Goal: Download file/media

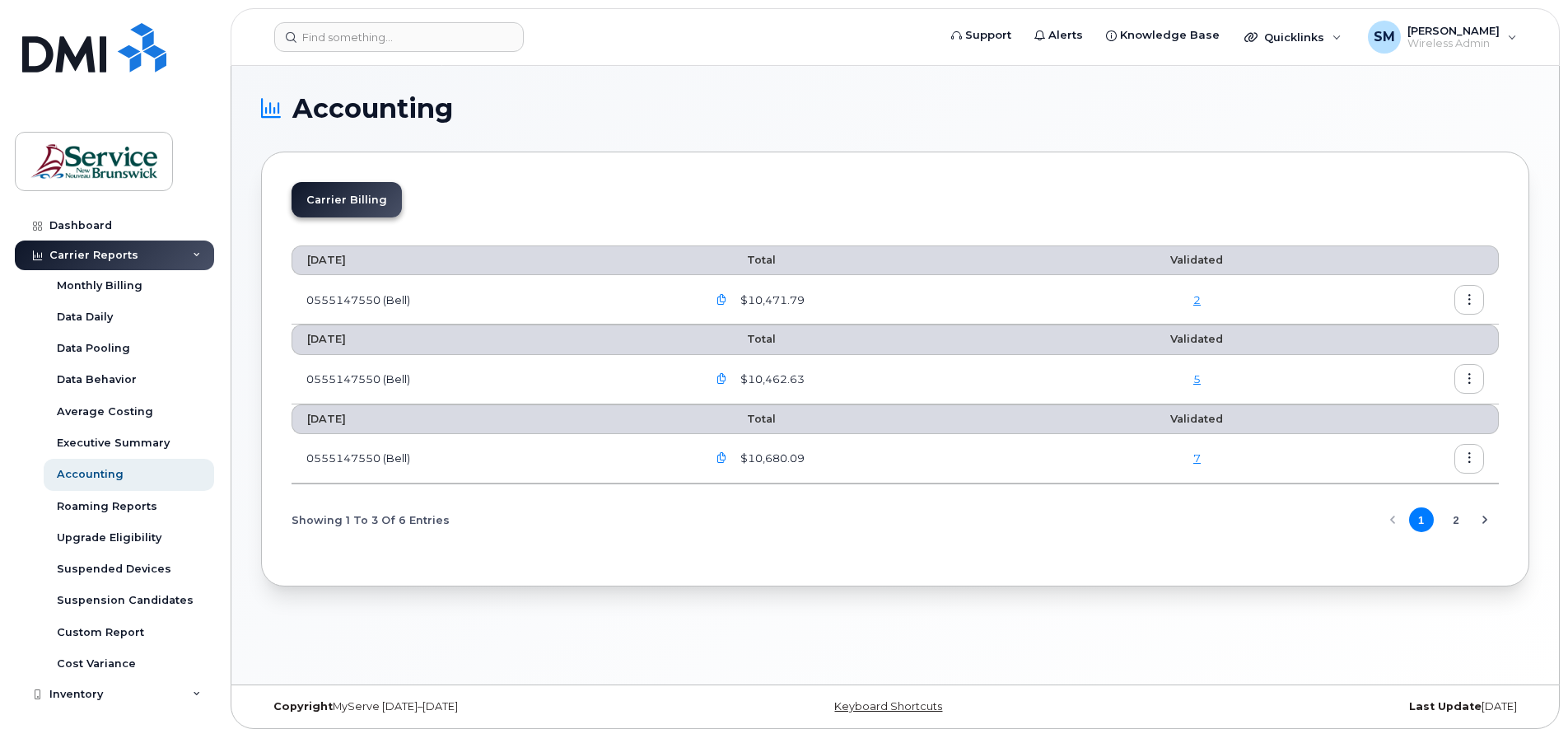
click at [723, 297] on icon "button" at bounding box center [722, 300] width 11 height 11
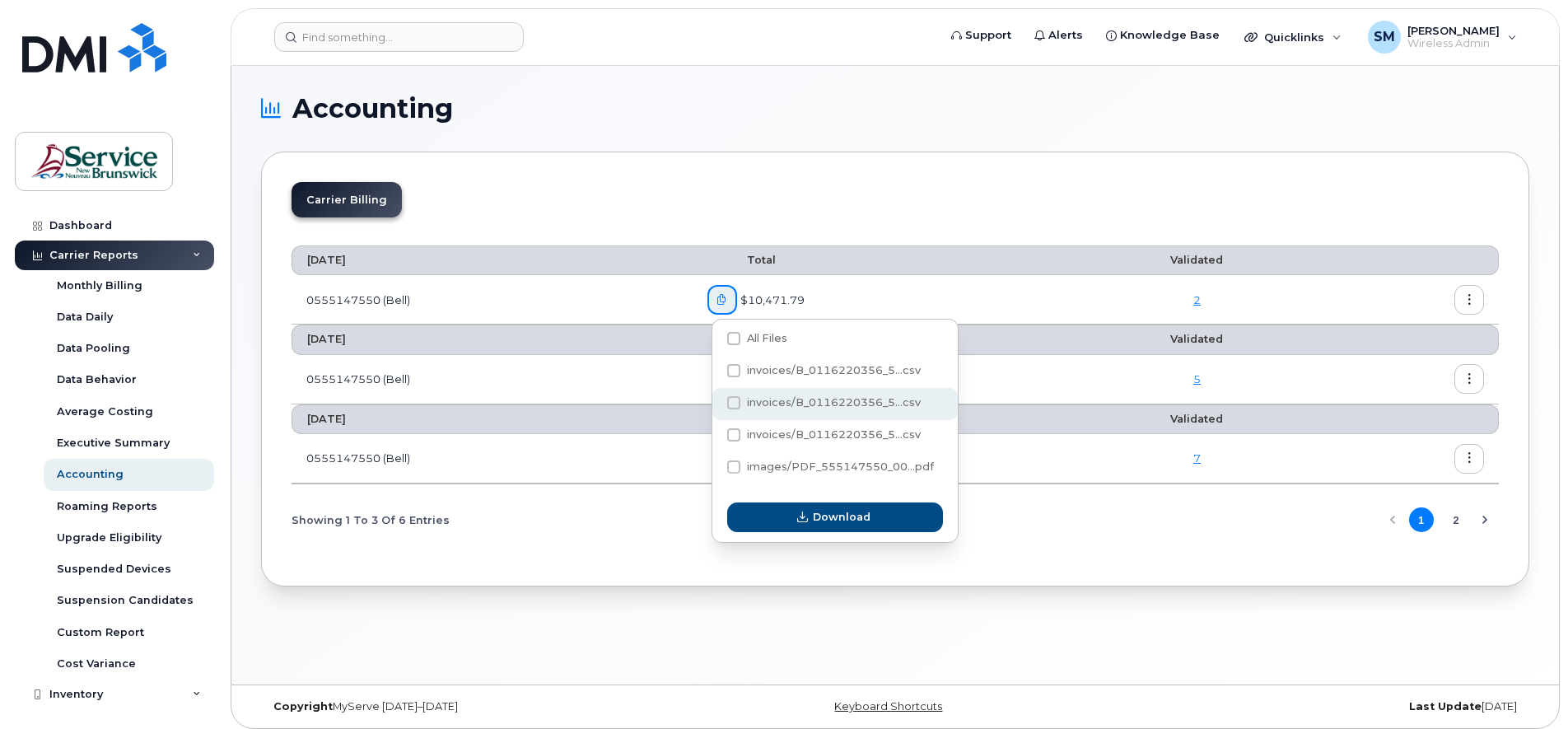
scroll to position [8, 0]
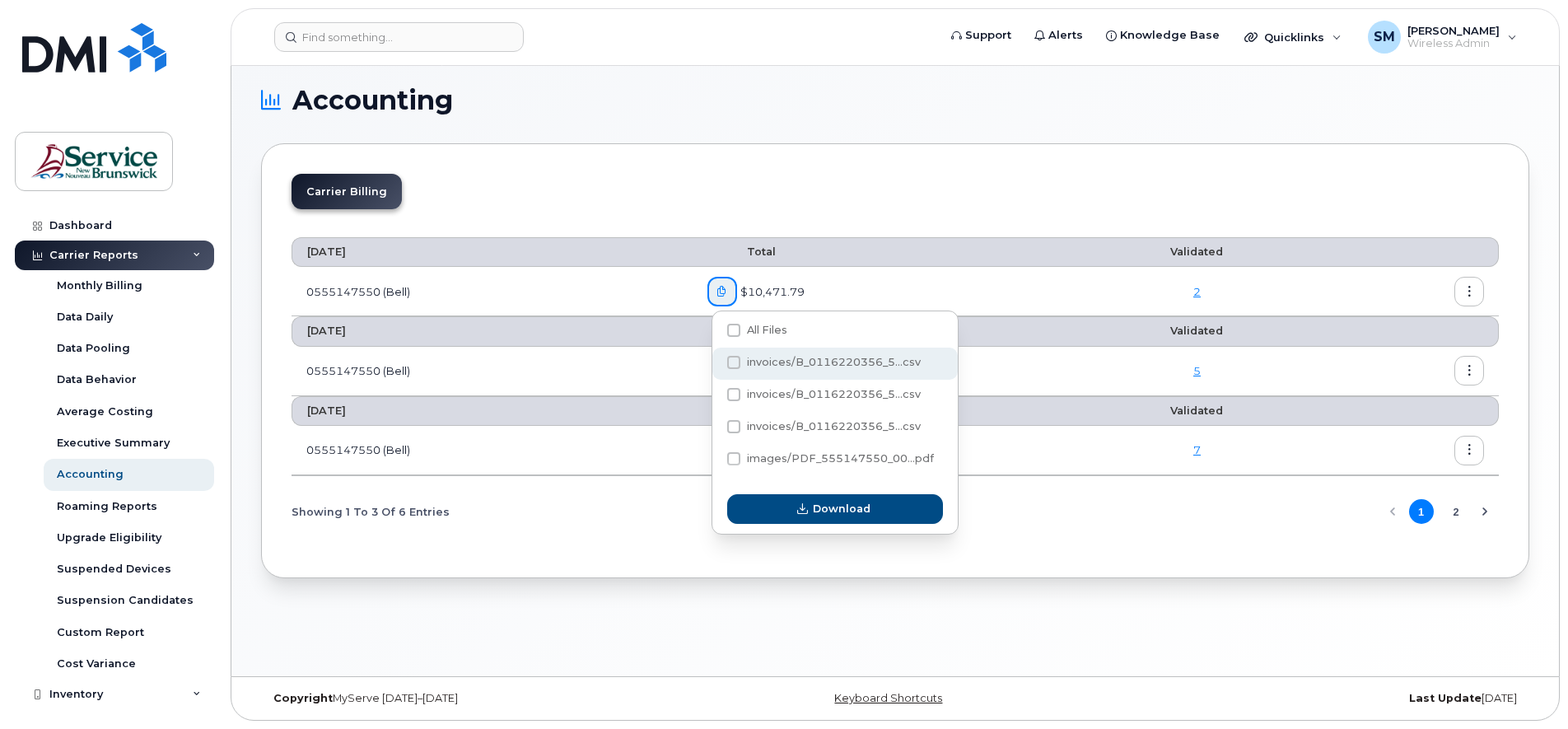
click at [736, 359] on span at bounding box center [734, 362] width 13 height 13
click at [715, 359] on input "invoices/B_0116220356_5...csv" at bounding box center [711, 363] width 8 height 8
checkbox input "true"
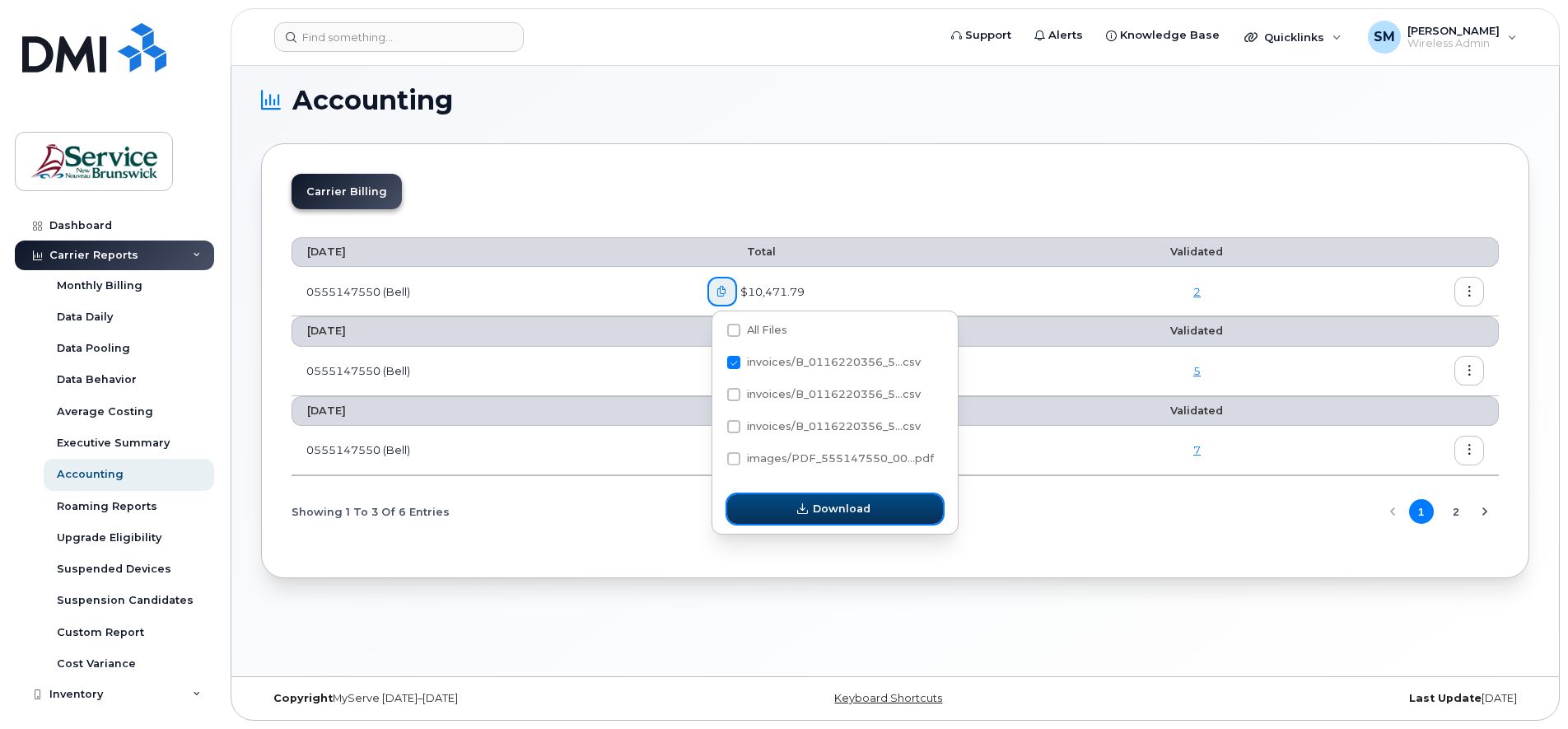
click at [848, 504] on span "Download" at bounding box center [841, 508] width 58 height 16
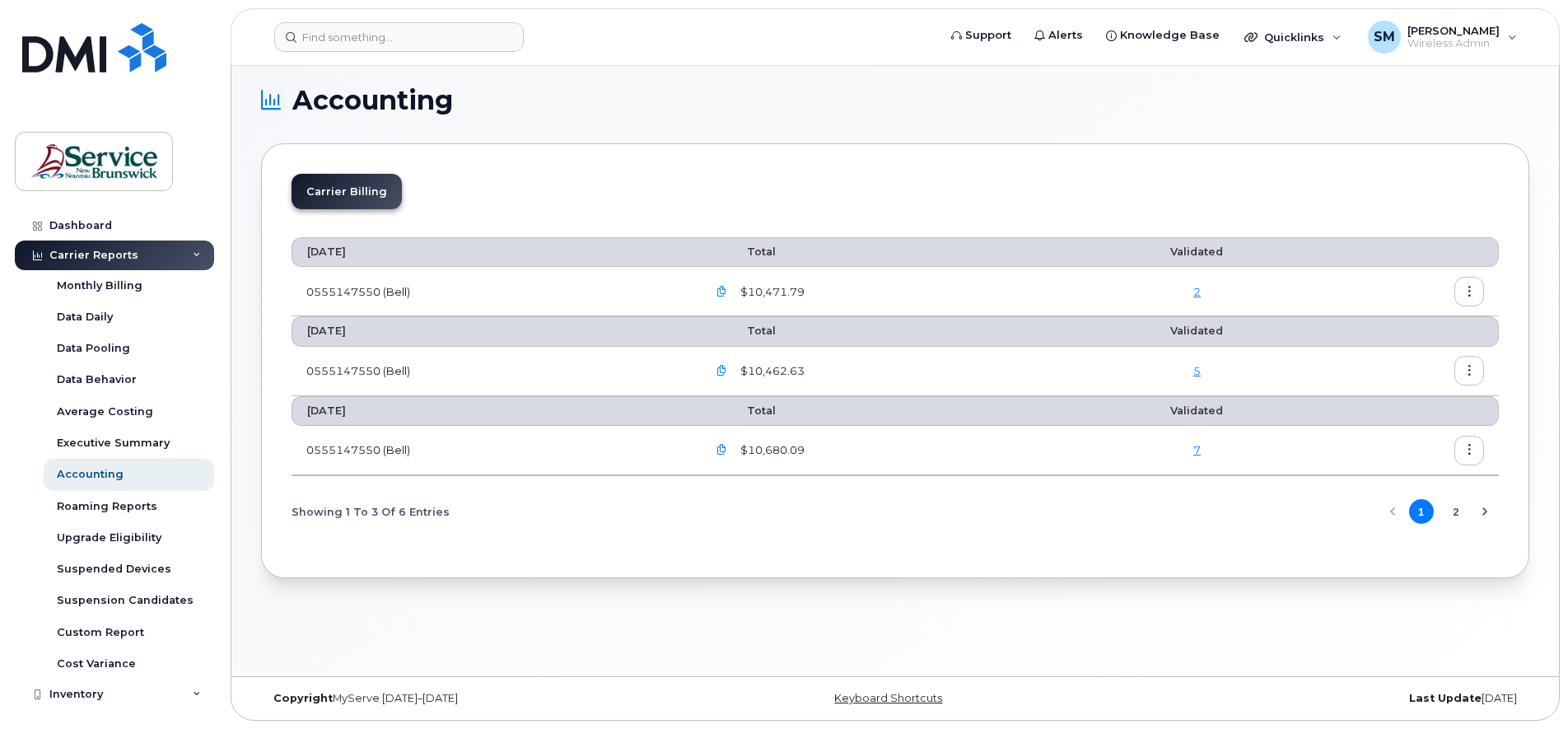
click at [1471, 292] on icon "button" at bounding box center [1470, 293] width 11 height 11
click at [1408, 359] on span "Download" at bounding box center [1394, 359] width 64 height 15
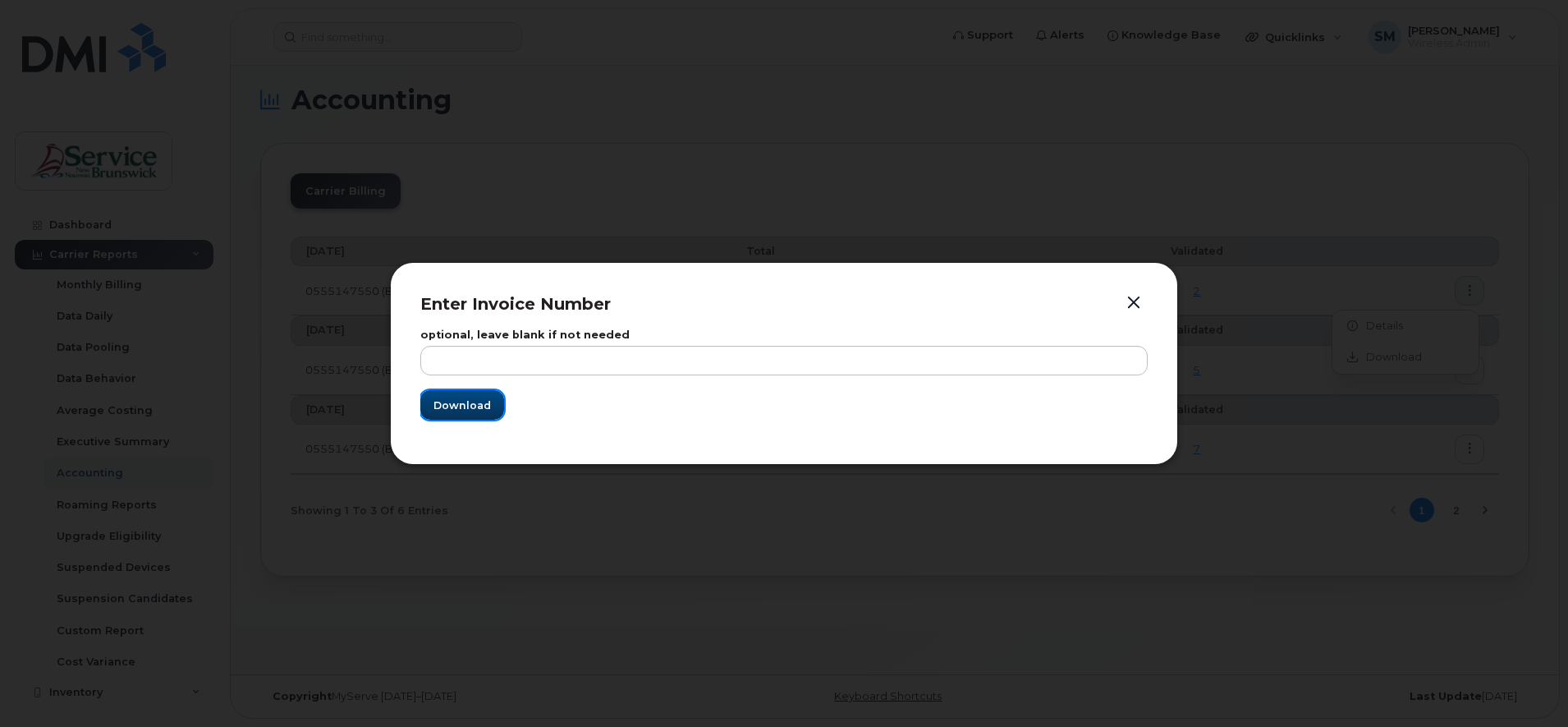
click at [447, 405] on span "Download" at bounding box center [462, 405] width 58 height 16
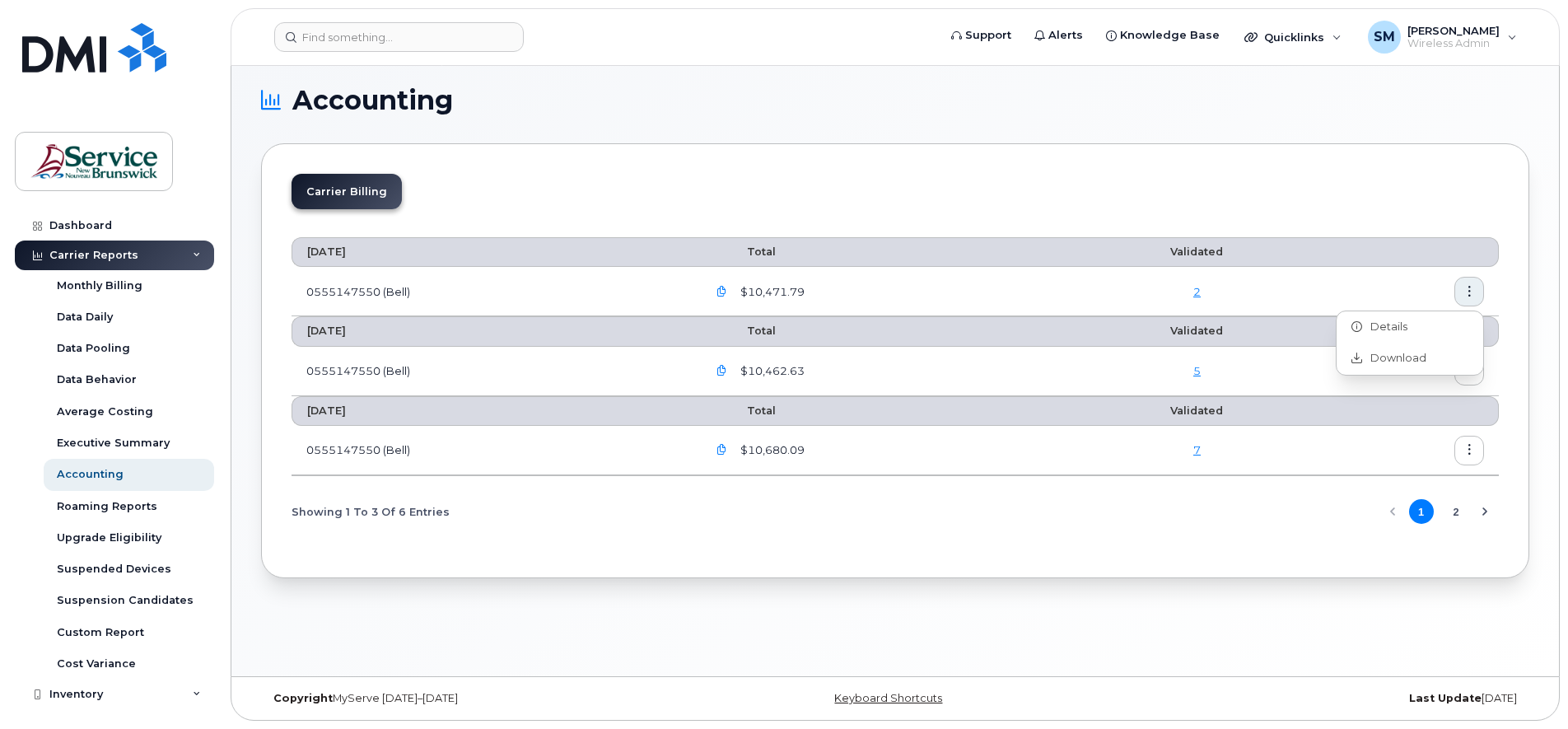
click at [727, 369] on icon "button" at bounding box center [722, 371] width 11 height 11
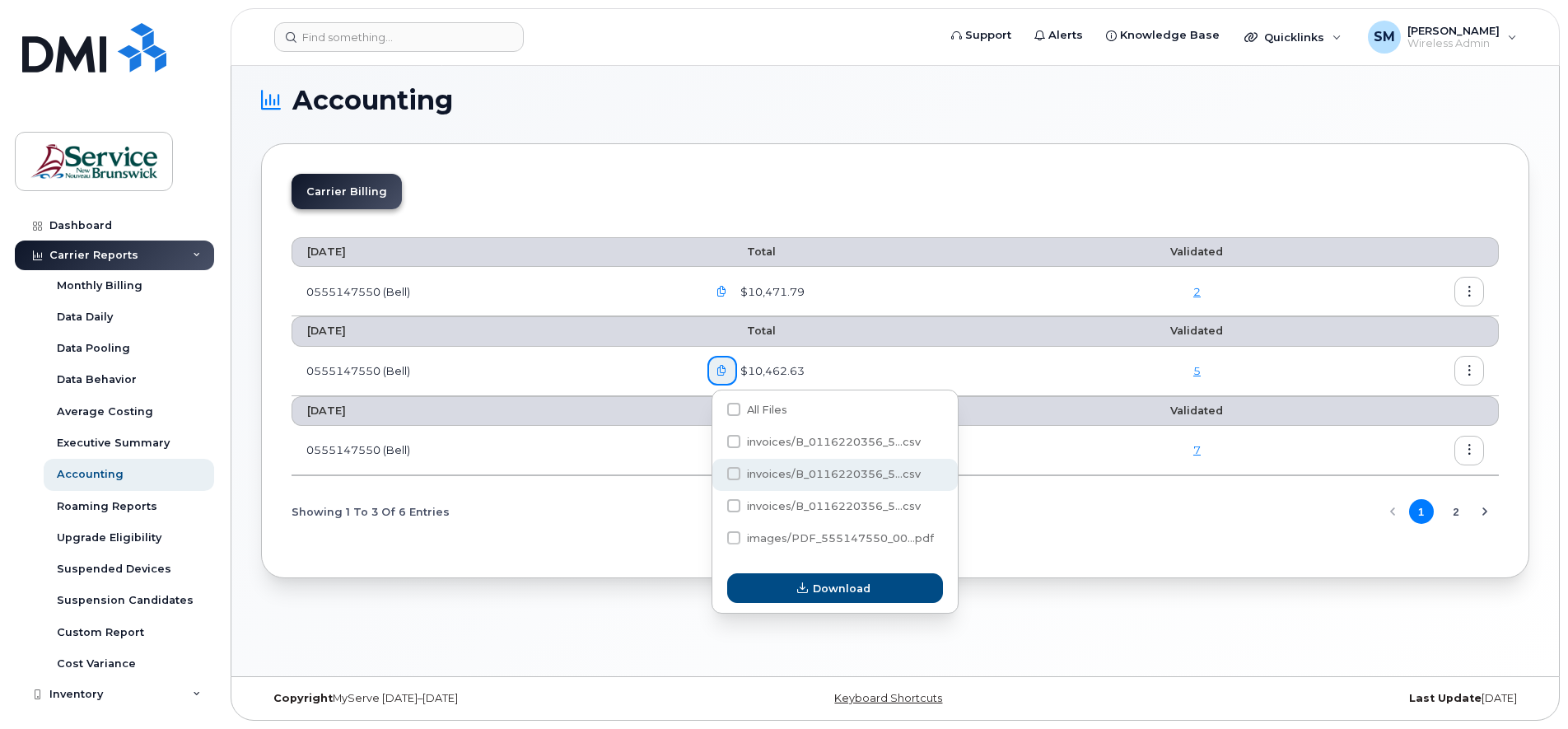
click at [734, 473] on span at bounding box center [734, 473] width 13 height 13
click at [715, 473] on input "invoices/B_0116220356_5...csv" at bounding box center [711, 474] width 8 height 8
checkbox input "true"
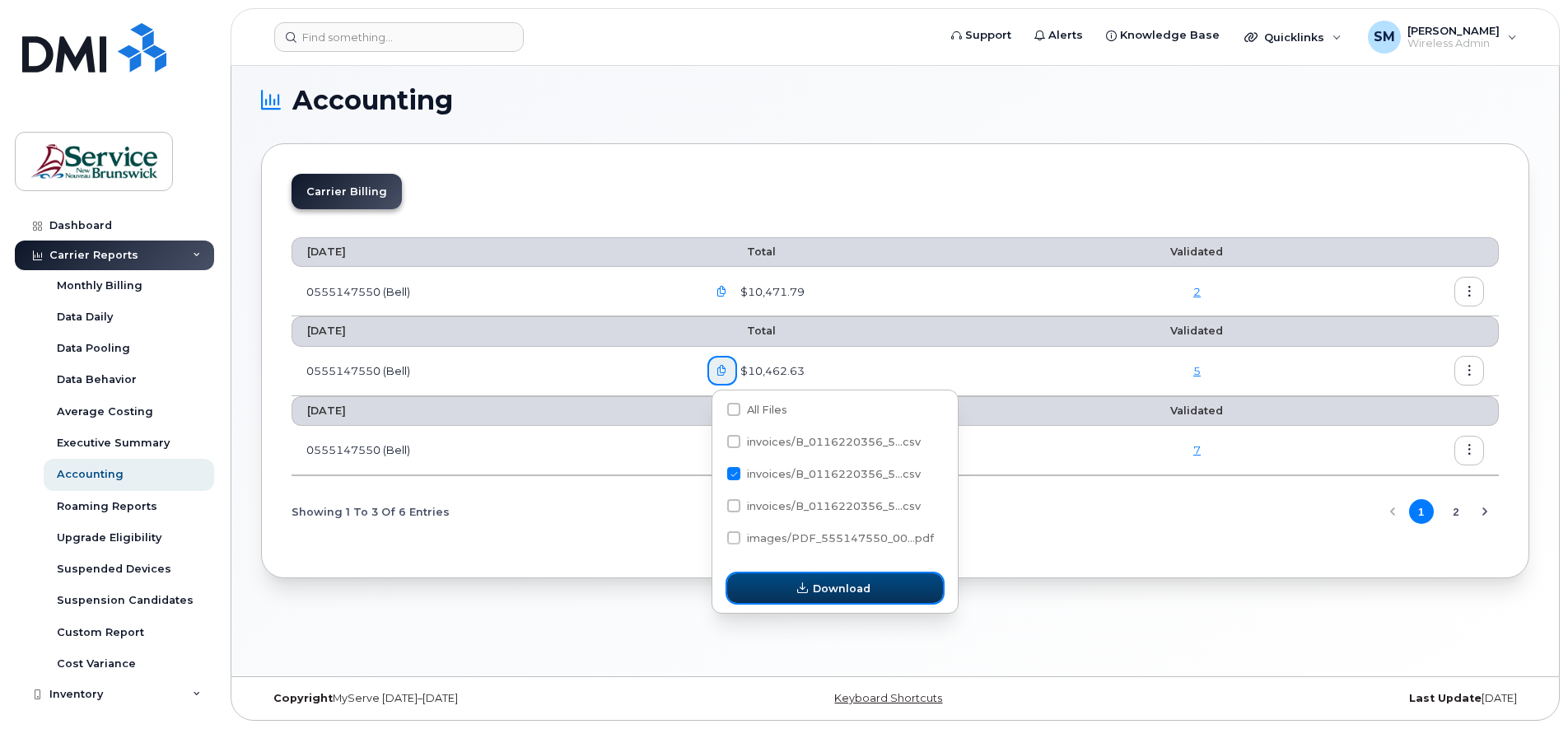
click at [828, 584] on span "Download" at bounding box center [841, 588] width 58 height 16
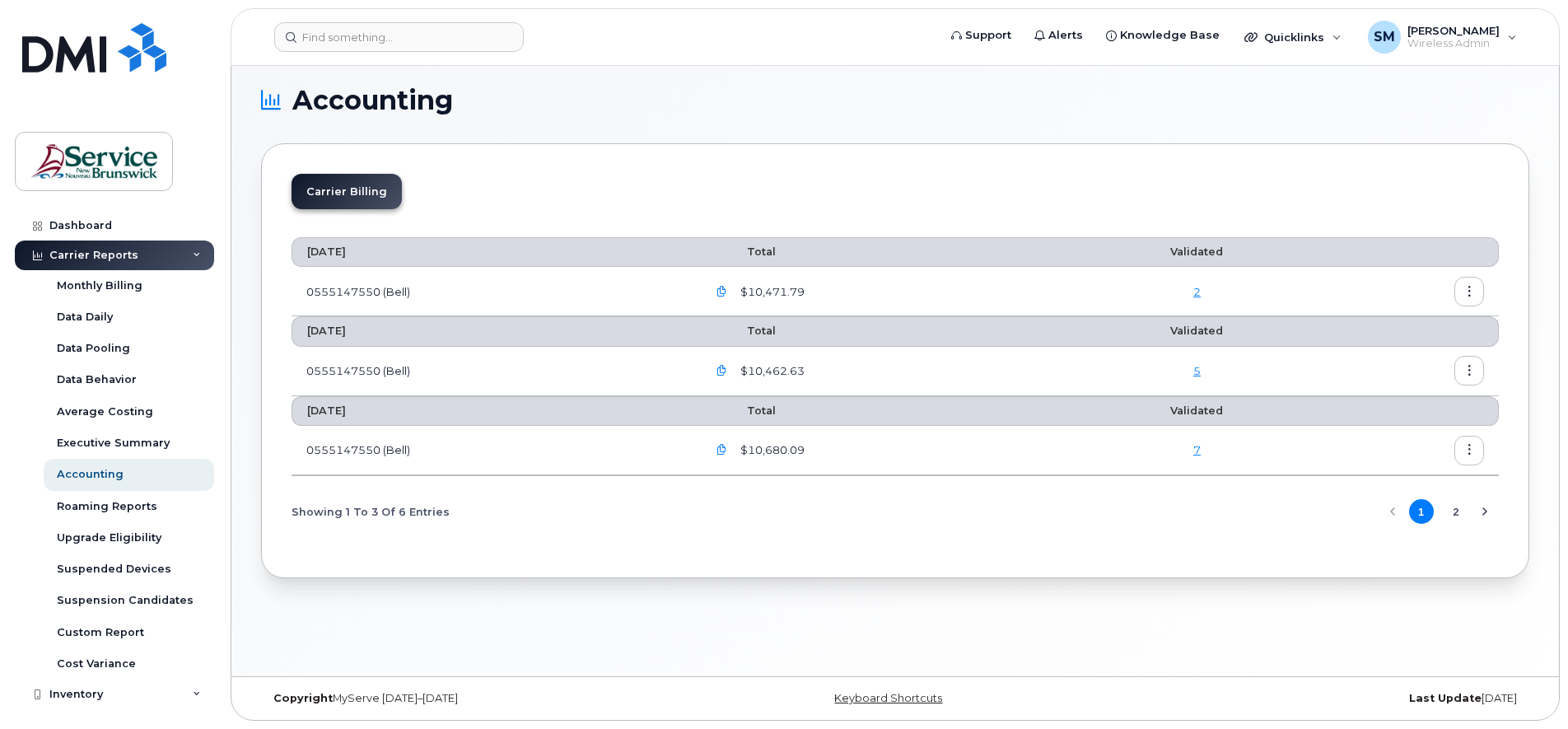
click at [1470, 370] on icon "button" at bounding box center [1470, 371] width 11 height 11
click at [1401, 440] on span "Download" at bounding box center [1394, 438] width 64 height 15
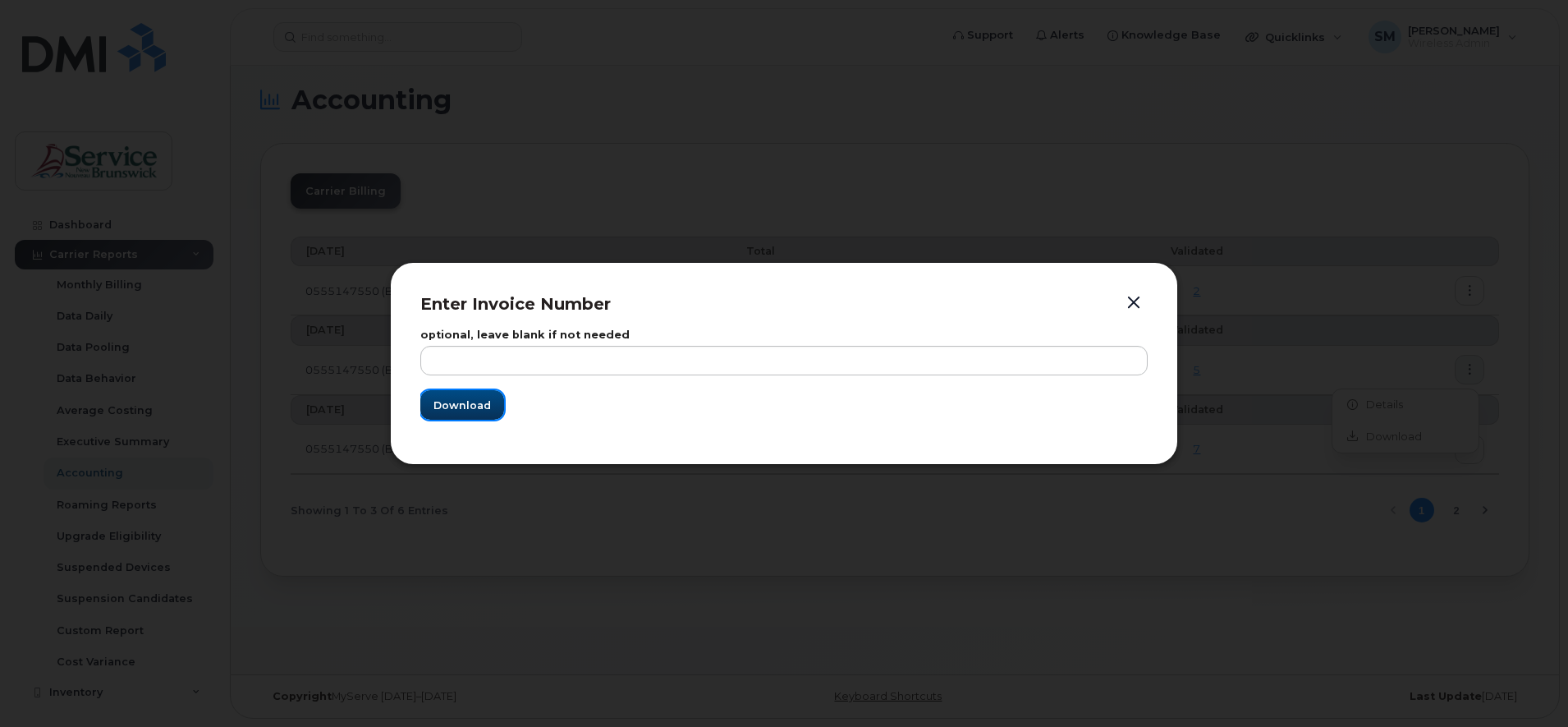
click at [437, 399] on span "Download" at bounding box center [462, 405] width 58 height 16
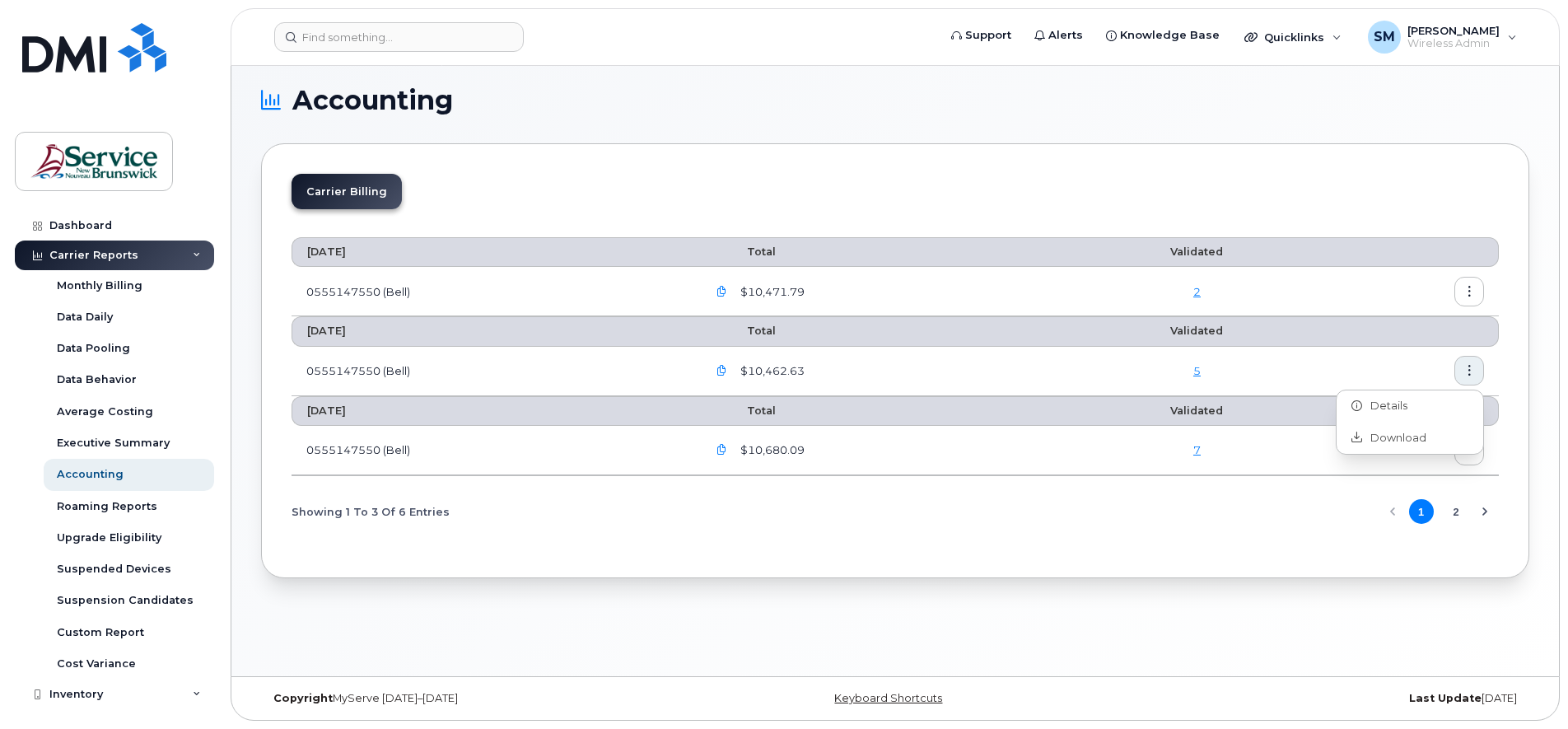
click at [726, 451] on icon "button" at bounding box center [722, 450] width 11 height 11
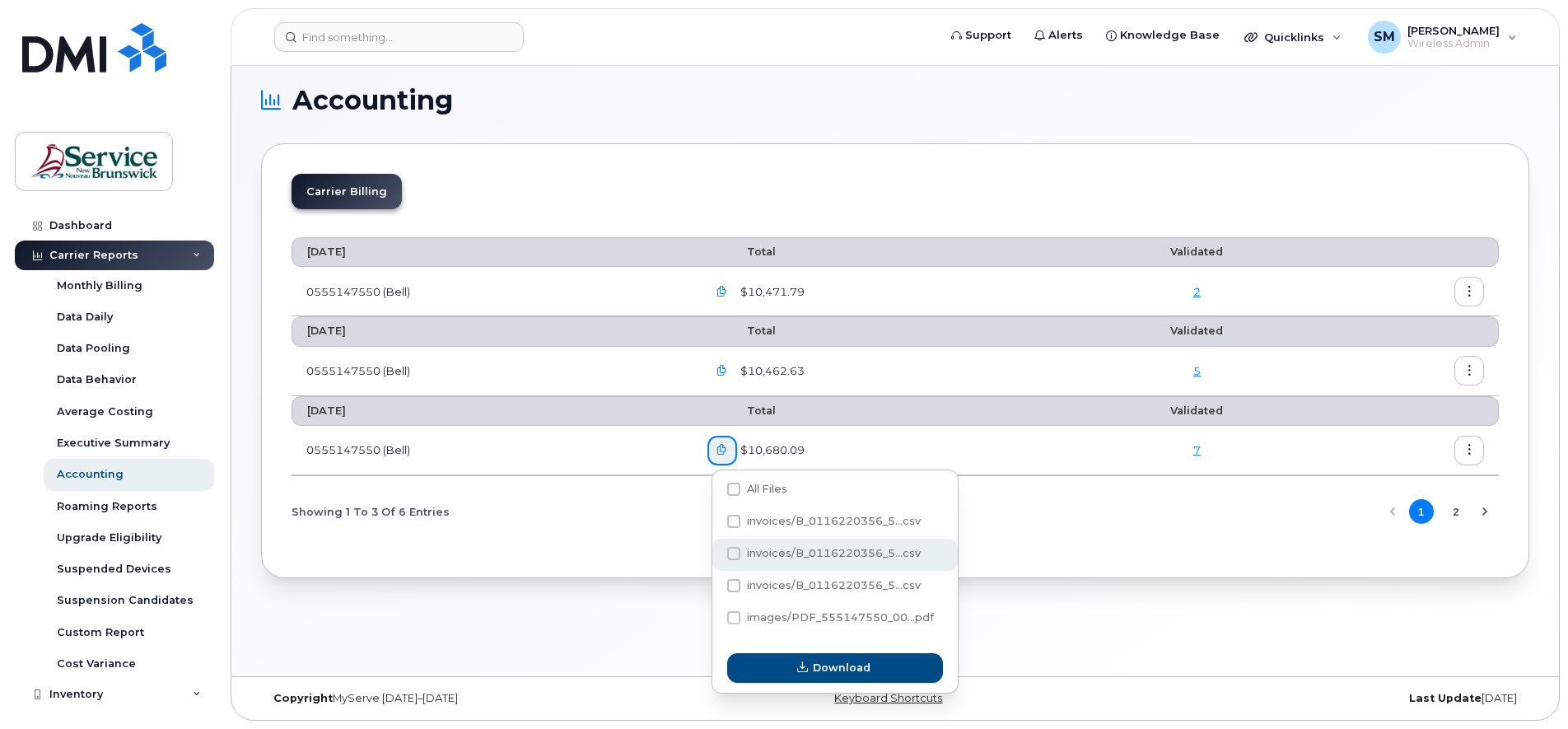
click at [729, 551] on span at bounding box center [734, 553] width 13 height 13
click at [715, 551] on input "invoices/B_0116220356_5...csv" at bounding box center [711, 554] width 8 height 8
checkbox input "true"
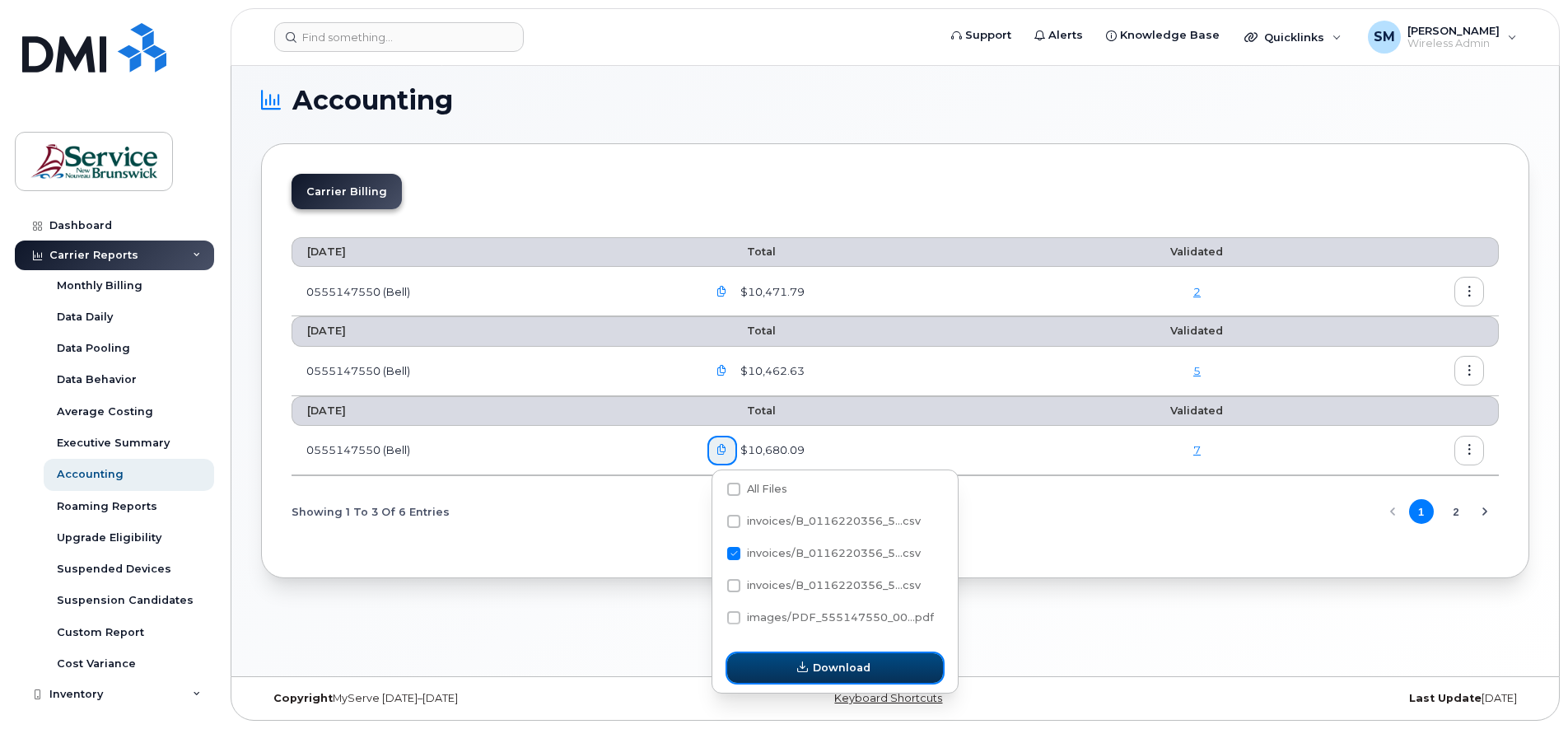
click at [841, 667] on span "Download" at bounding box center [841, 667] width 58 height 16
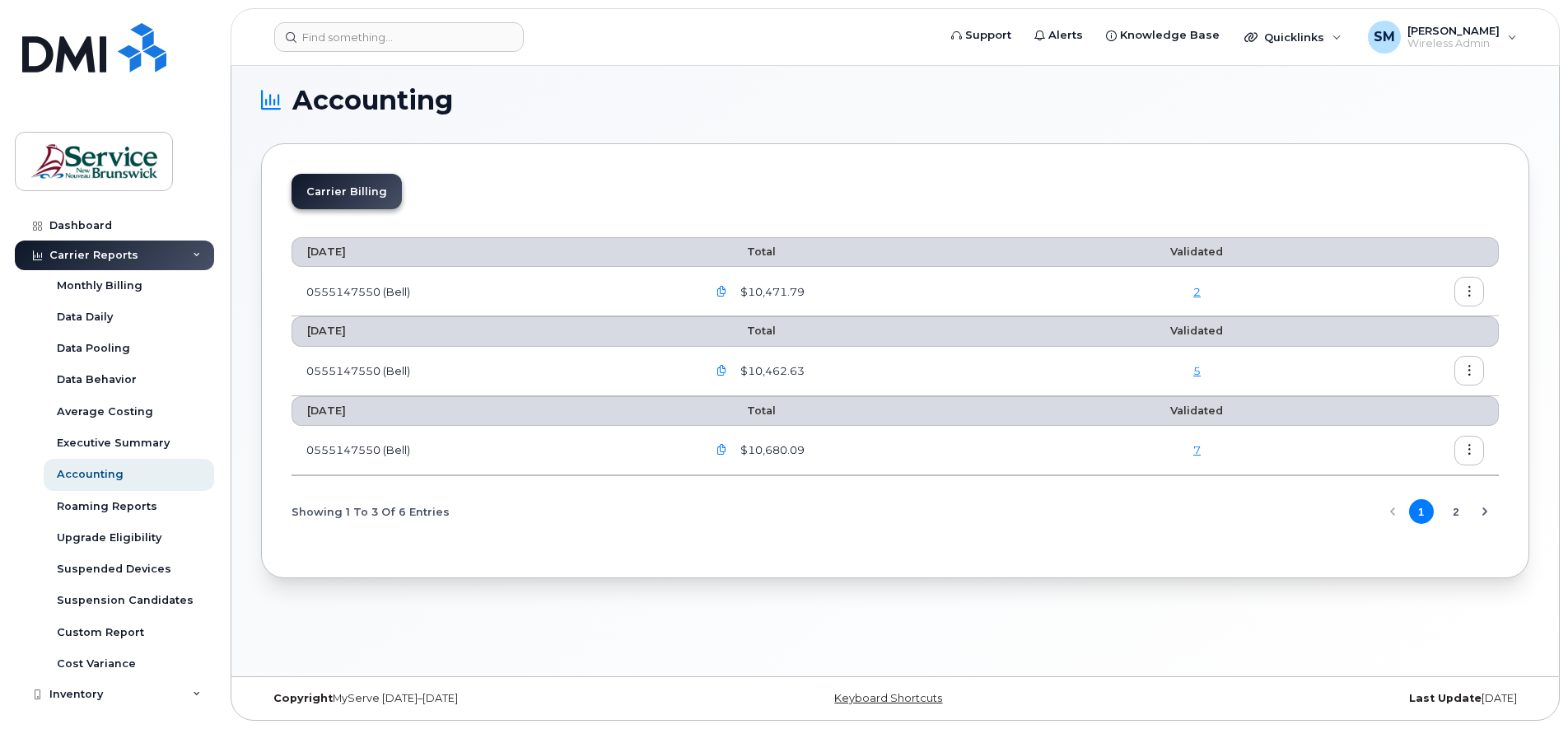
click at [1472, 448] on icon "button" at bounding box center [1470, 450] width 11 height 11
click at [1392, 514] on span "Download" at bounding box center [1394, 517] width 64 height 15
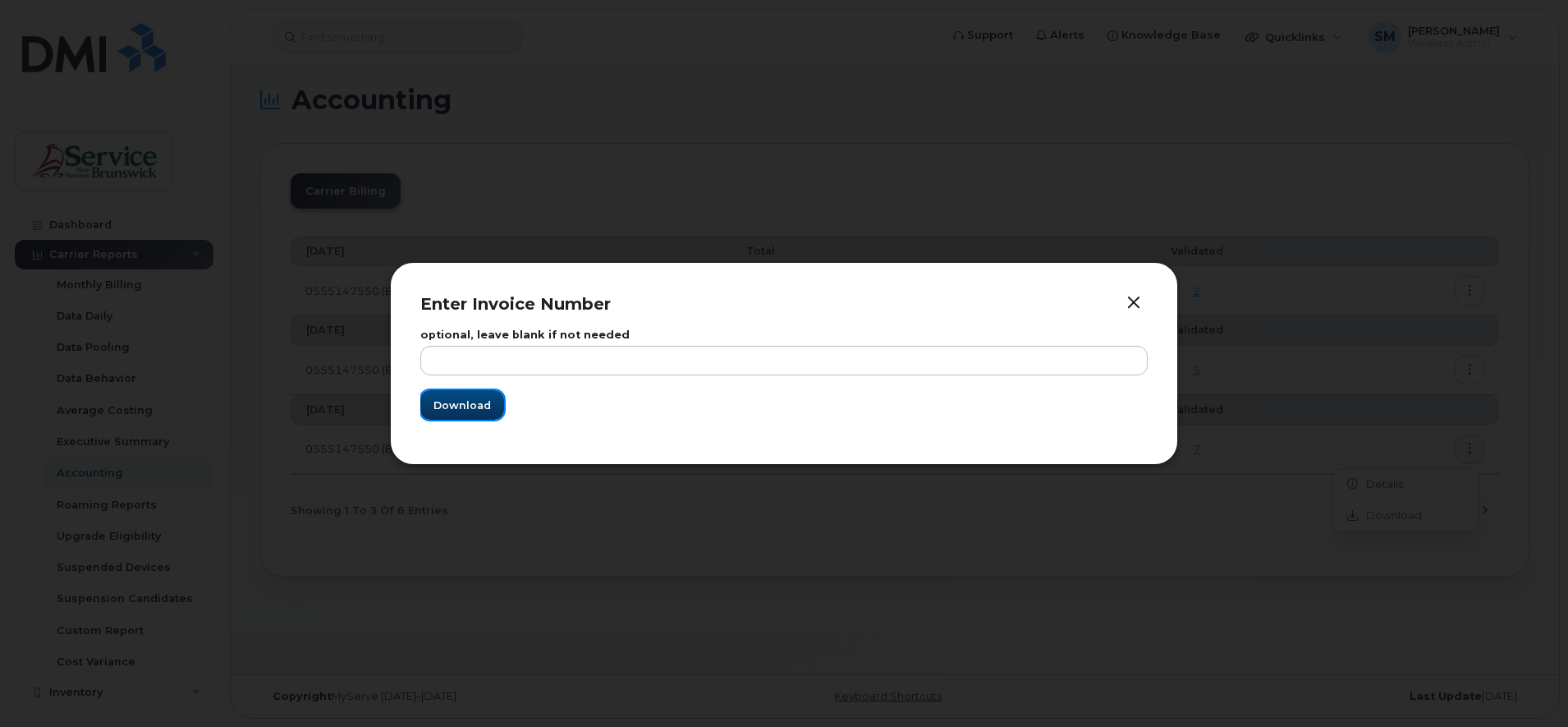
click at [443, 400] on span "Download" at bounding box center [462, 405] width 58 height 16
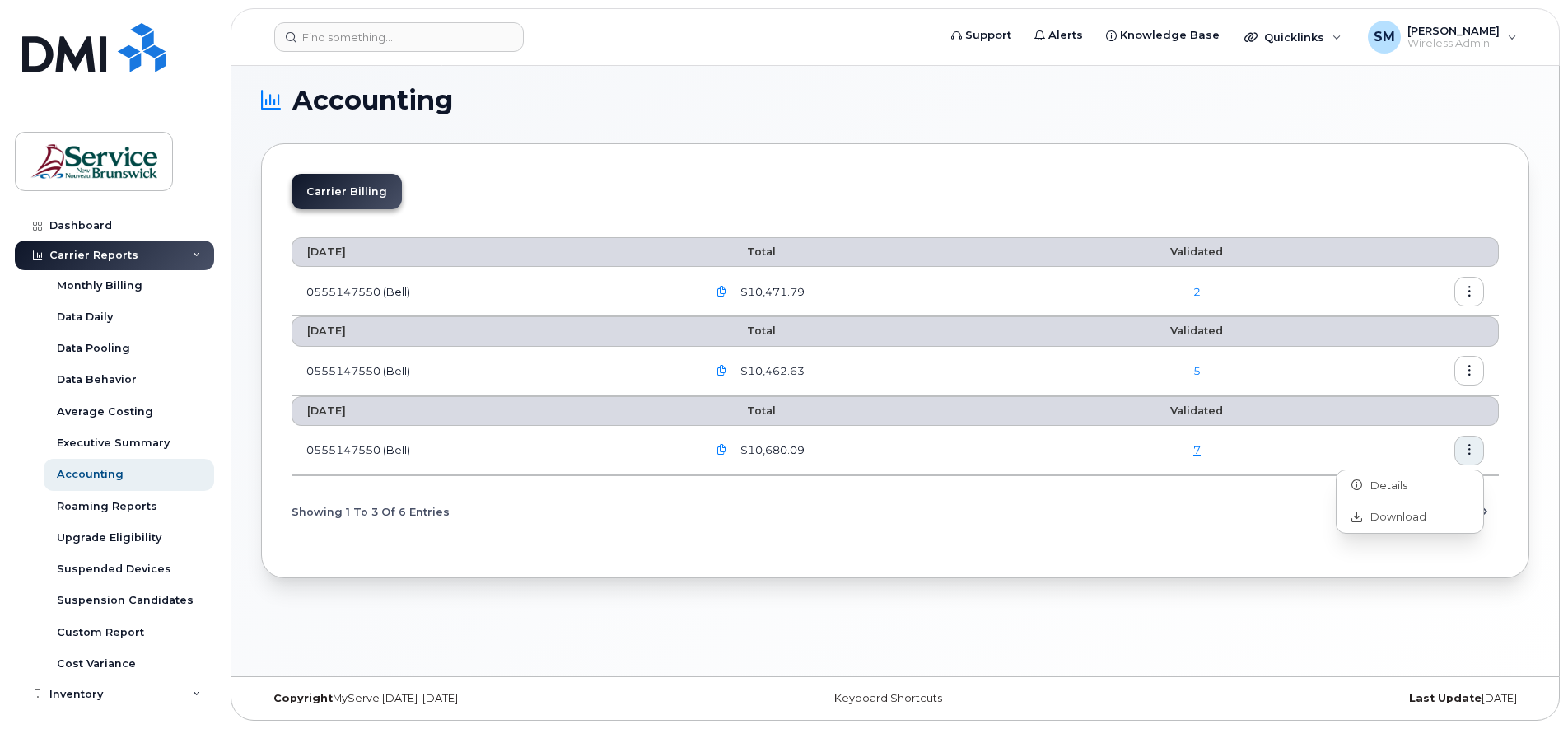
click at [1123, 536] on div "[DATE] Total Validated 0555147550 (Bell) $10,471.79 [DATE] Total Validated 0555…" at bounding box center [895, 384] width 1208 height 325
click at [1481, 509] on icon "Next Page" at bounding box center [1485, 511] width 13 height 13
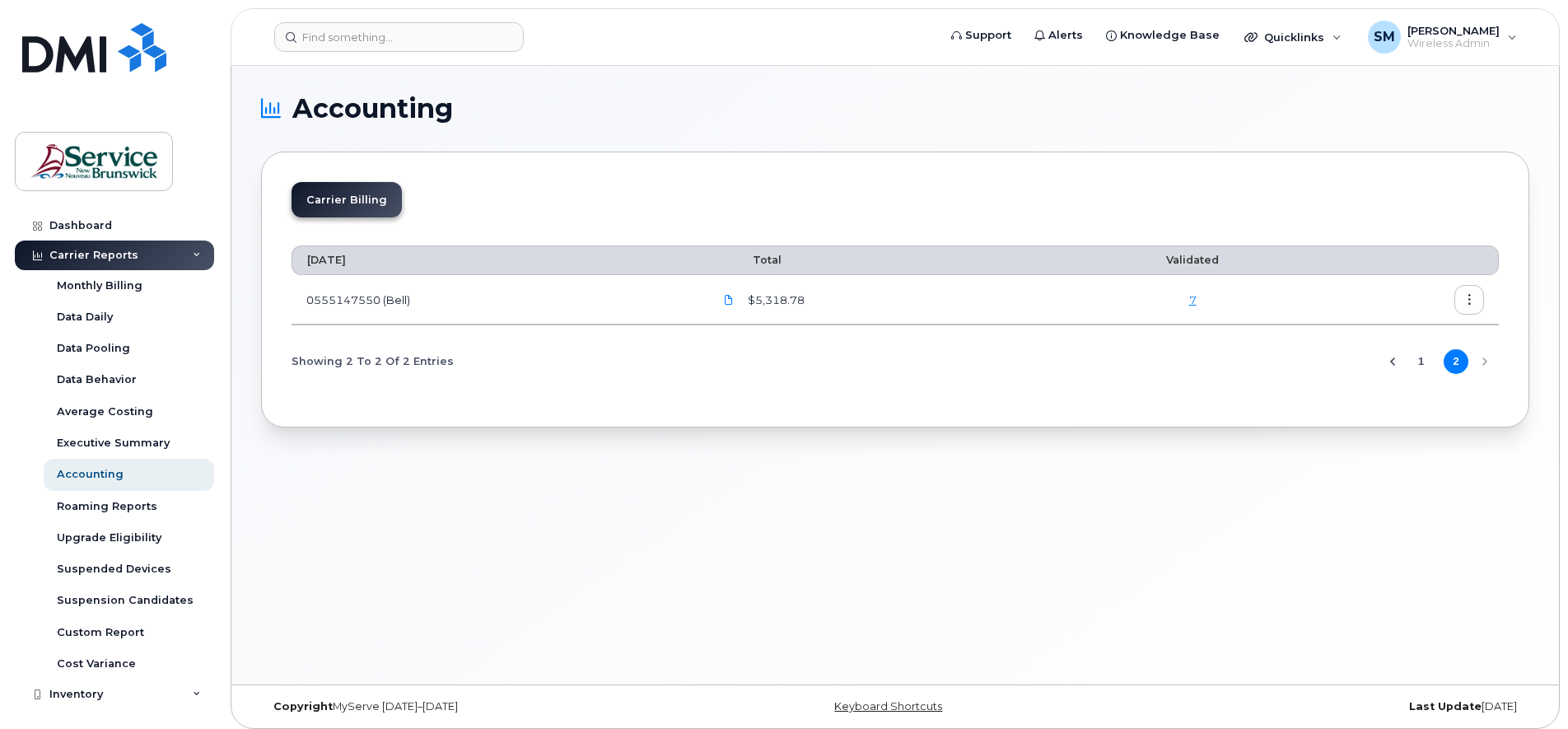
click at [1418, 359] on button "1" at bounding box center [1421, 361] width 25 height 25
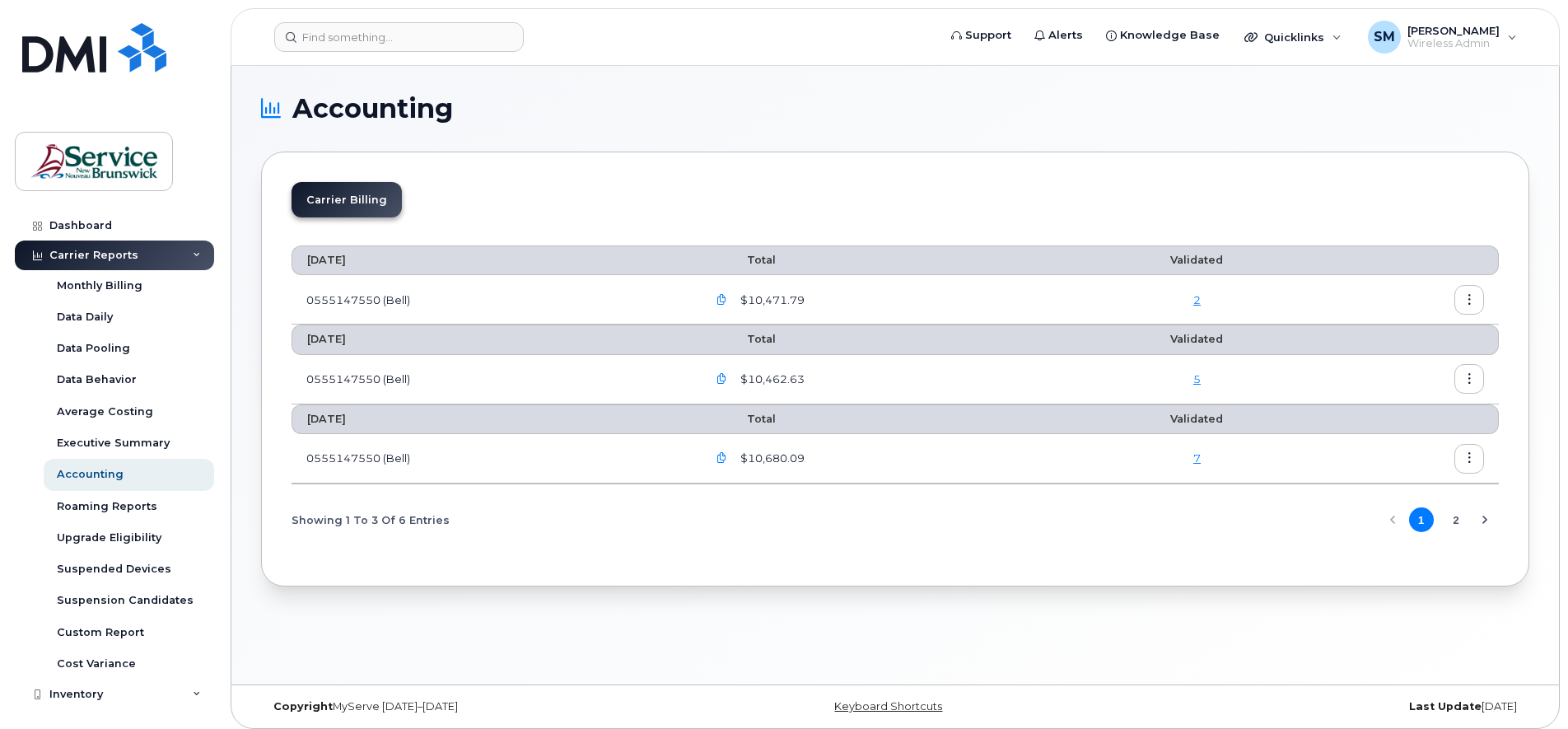
click at [1454, 520] on button "2" at bounding box center [1455, 519] width 25 height 25
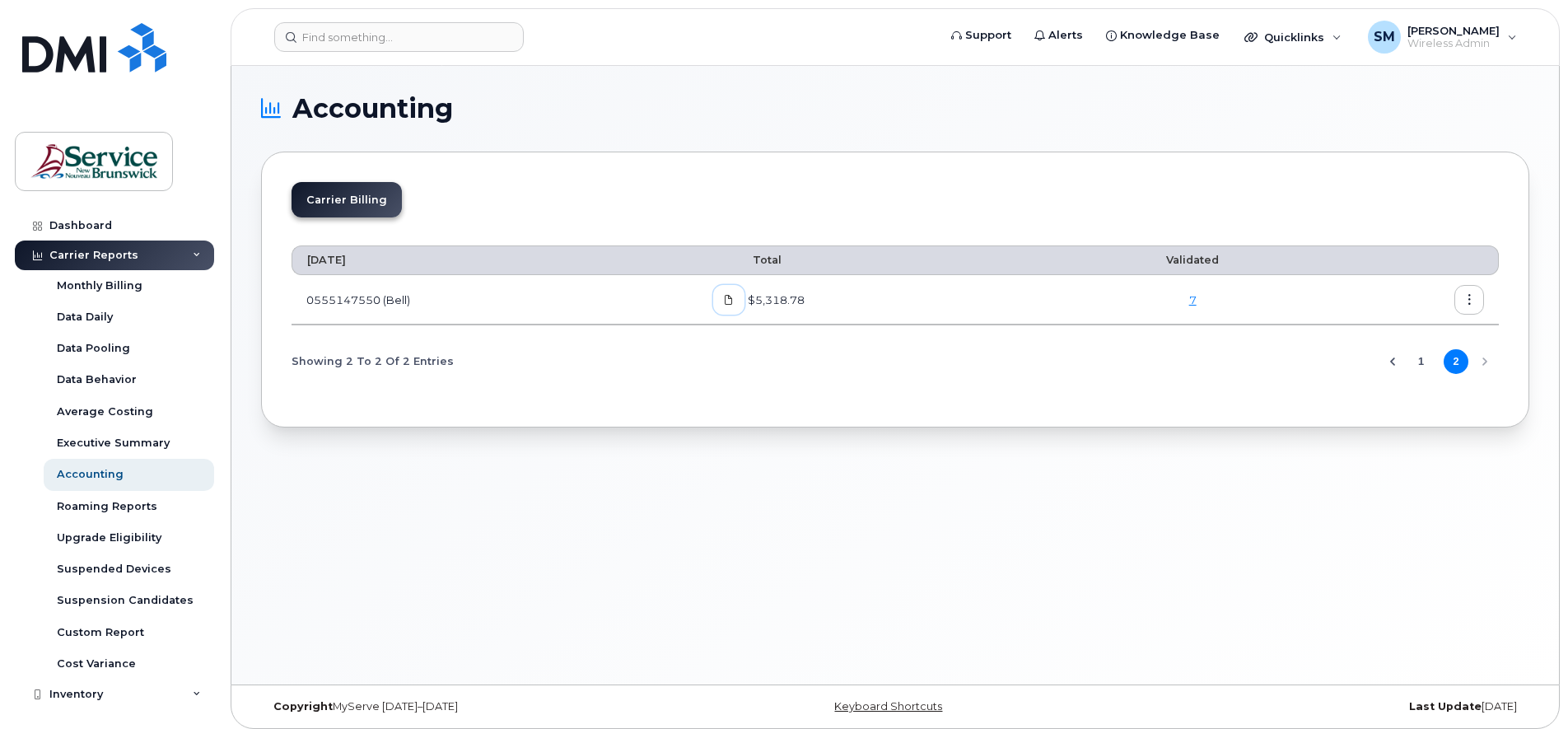
click at [732, 303] on icon at bounding box center [728, 299] width 10 height 10
click at [1176, 551] on div "Accounting Carrier Billing [DATE] Total Validated 0555147550 (Bell) $5,318.78 7…" at bounding box center [895, 375] width 1328 height 618
click at [1470, 302] on icon "button" at bounding box center [1470, 300] width 11 height 11
click at [1391, 368] on span "Download" at bounding box center [1394, 367] width 64 height 15
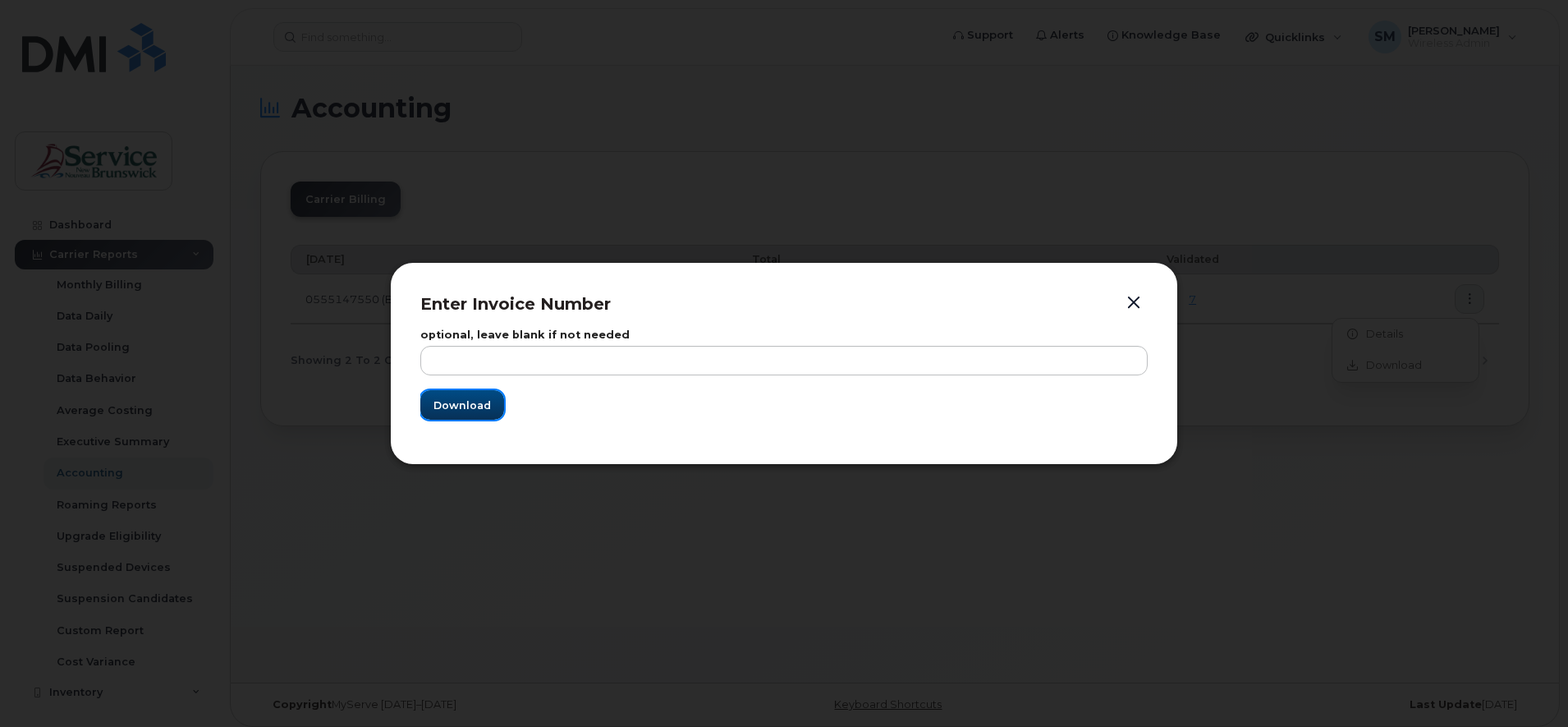
click at [457, 398] on span "Download" at bounding box center [462, 405] width 58 height 16
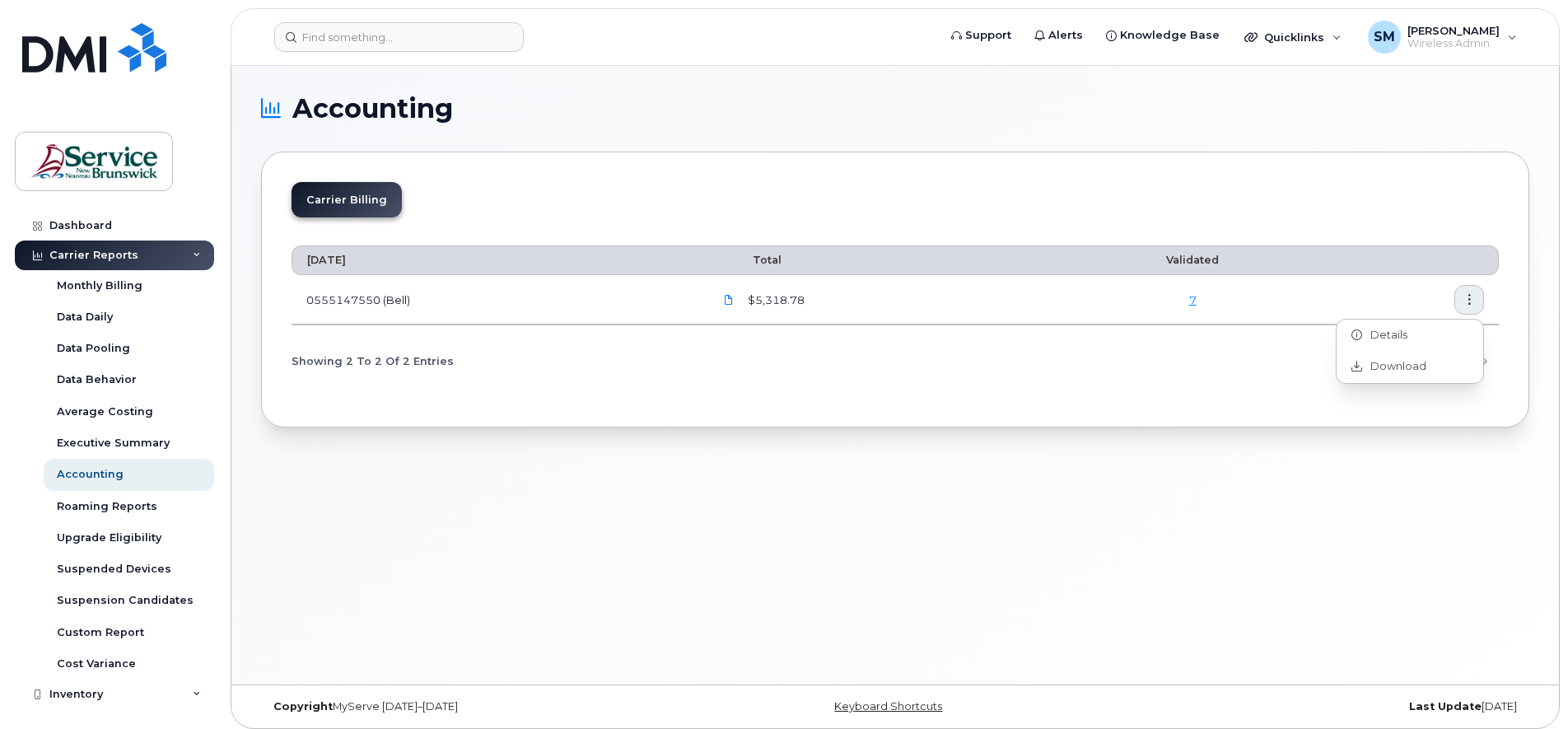
click at [984, 593] on div "Accounting Carrier Billing [DATE] Total Validated 0555147550 (Bell) $5,318.78 7…" at bounding box center [895, 375] width 1328 height 618
click at [1417, 359] on button "1" at bounding box center [1421, 361] width 25 height 25
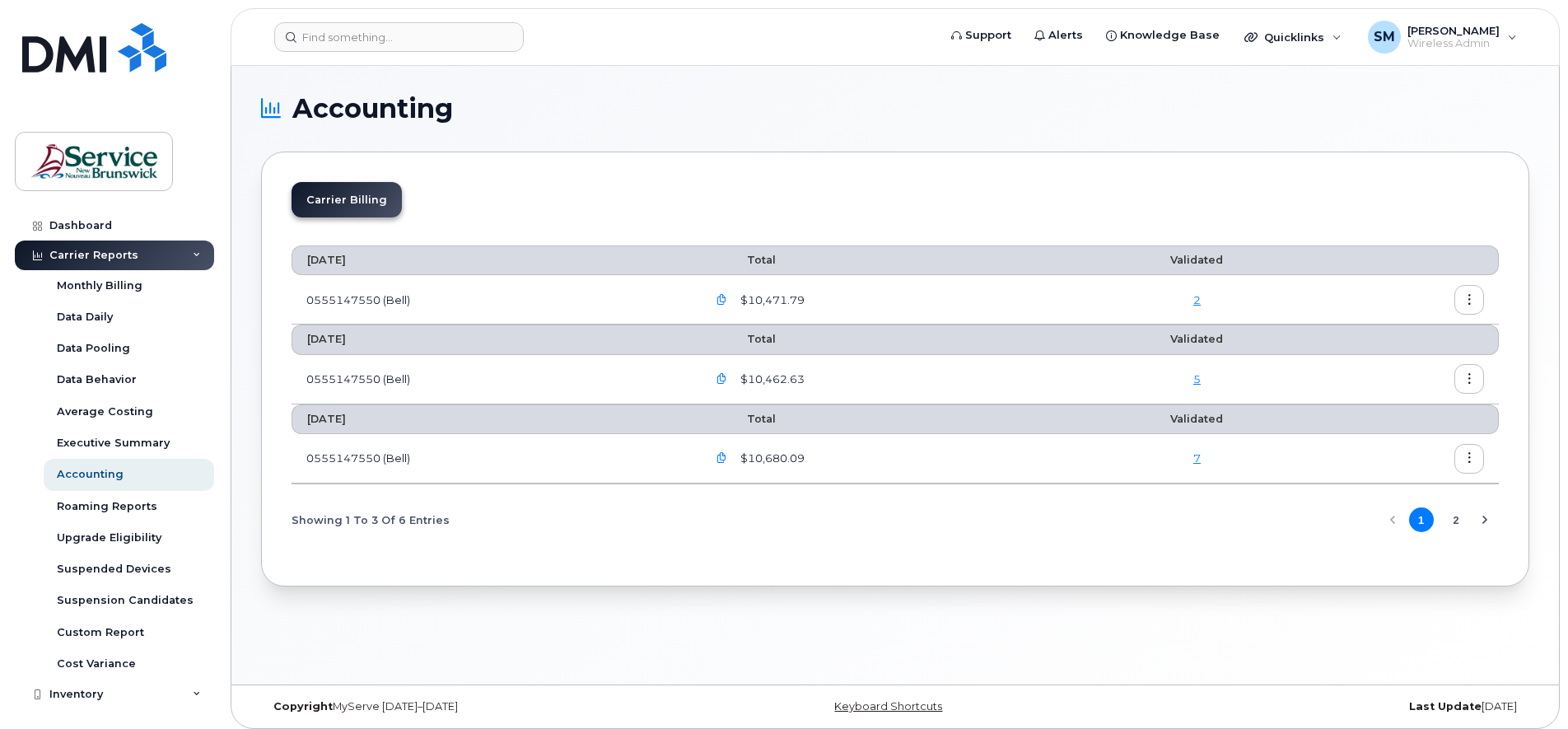
click at [193, 254] on icon at bounding box center [196, 255] width 8 height 8
